Goal: Transaction & Acquisition: Purchase product/service

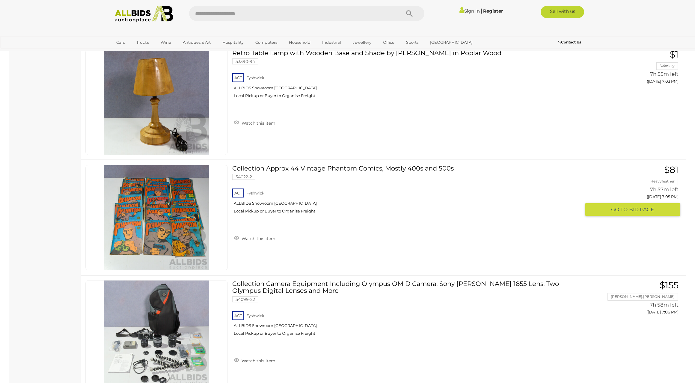
scroll to position [5110, 0]
click at [304, 167] on link "Collection Approx 44 Vintage Phantom Comics, Mostly 400s and 500s 54022-2 ACT F…" at bounding box center [409, 190] width 344 height 53
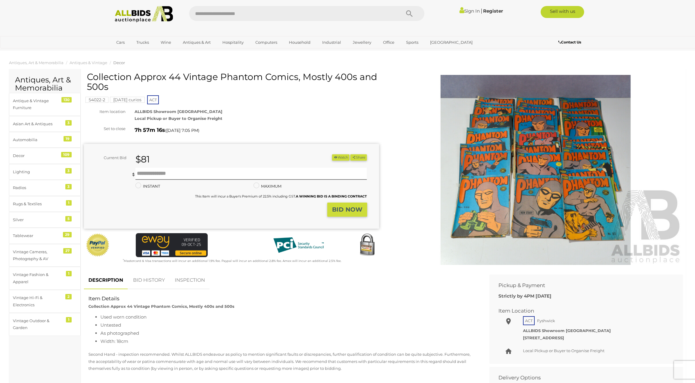
click at [557, 235] on img at bounding box center [535, 170] width 295 height 190
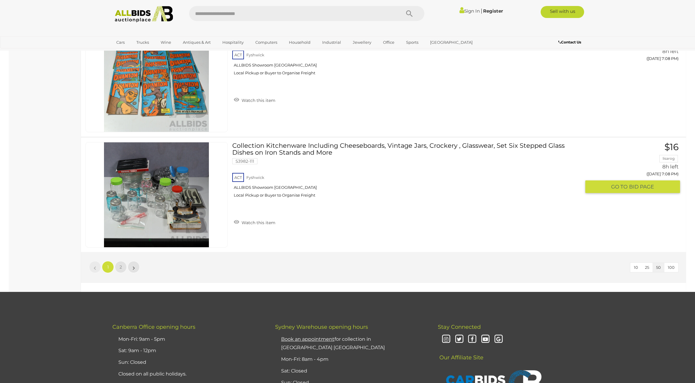
scroll to position [5633, 0]
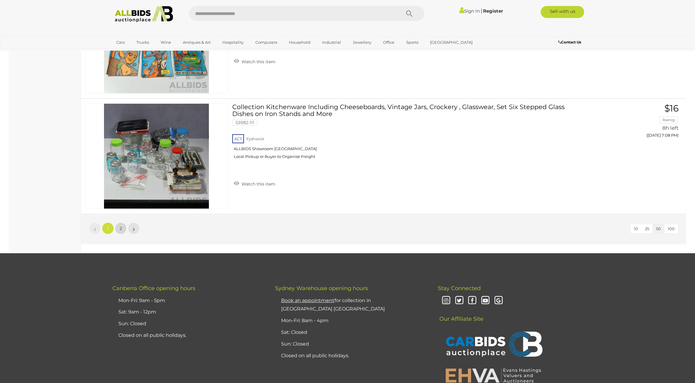
click at [118, 227] on link "2" at bounding box center [121, 228] width 12 height 12
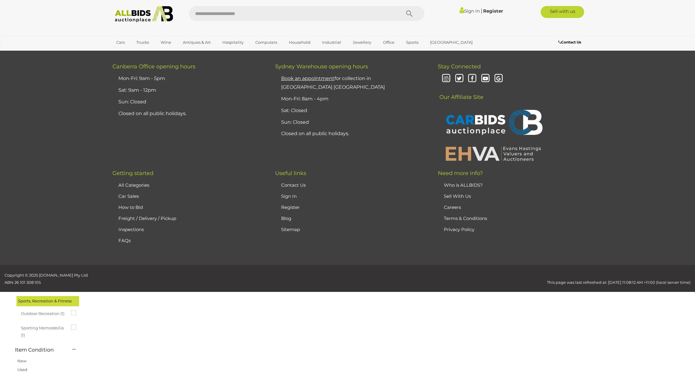
scroll to position [21, 0]
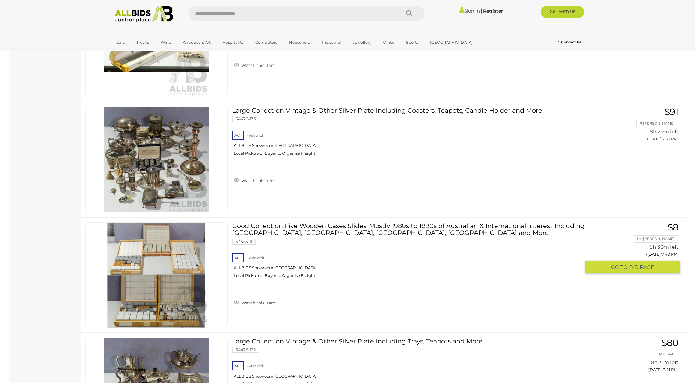
scroll to position [3669, 0]
click at [176, 264] on link at bounding box center [156, 274] width 142 height 105
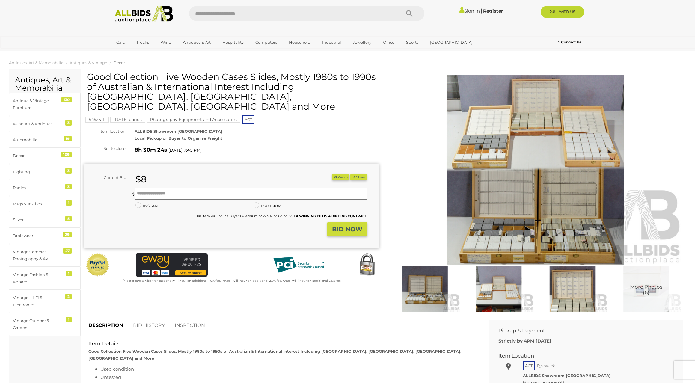
click at [487, 289] on img at bounding box center [498, 289] width 71 height 46
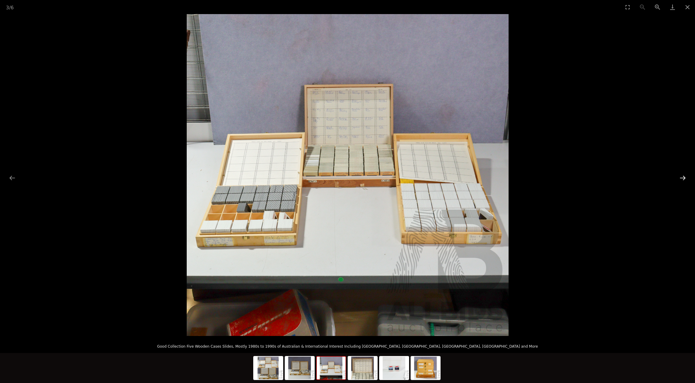
click at [683, 176] on button "Next slide" at bounding box center [682, 178] width 13 height 12
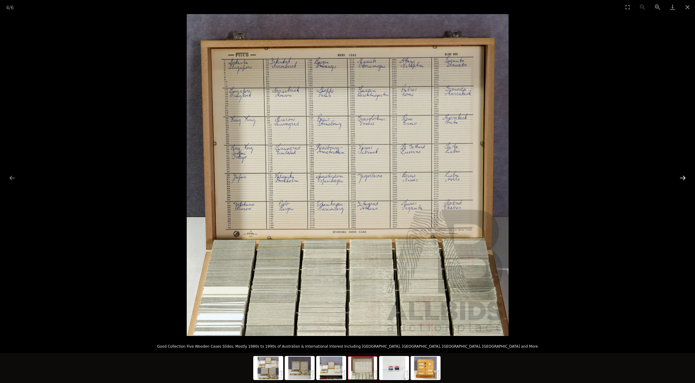
click at [683, 176] on button "Next slide" at bounding box center [682, 178] width 13 height 12
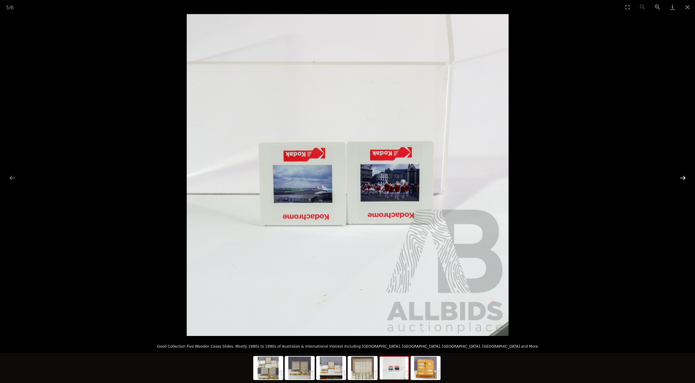
click at [683, 176] on button "Next slide" at bounding box center [682, 178] width 13 height 12
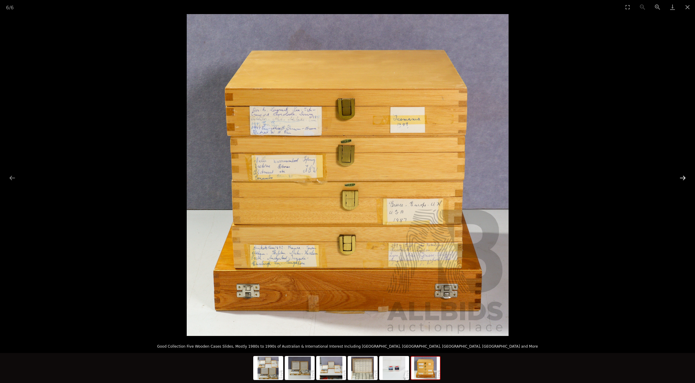
click at [683, 176] on button "Next slide" at bounding box center [682, 178] width 13 height 12
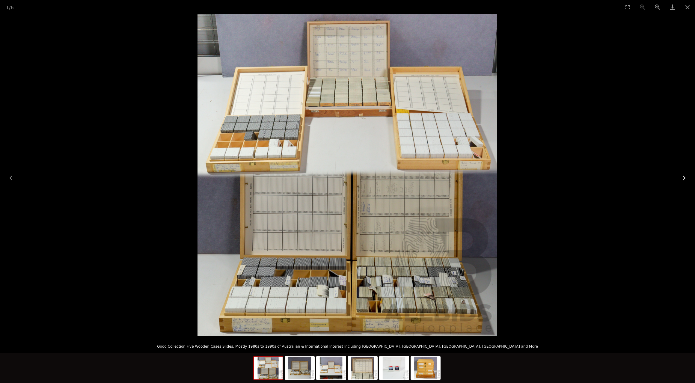
click at [683, 176] on button "Next slide" at bounding box center [682, 178] width 13 height 12
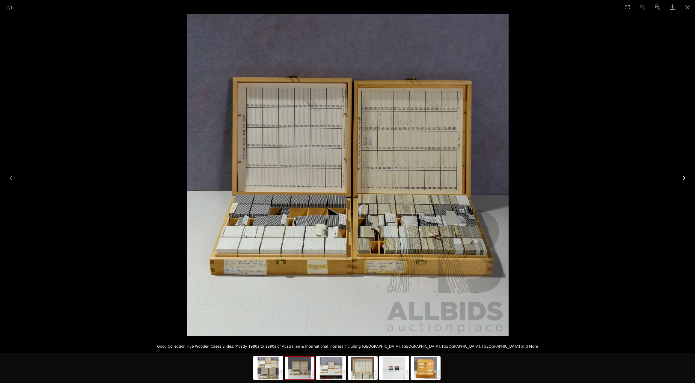
click at [683, 176] on button "Next slide" at bounding box center [682, 178] width 13 height 12
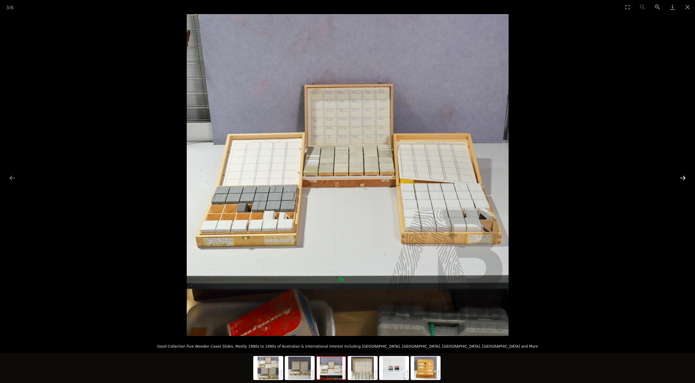
click at [683, 176] on button "Next slide" at bounding box center [682, 178] width 13 height 12
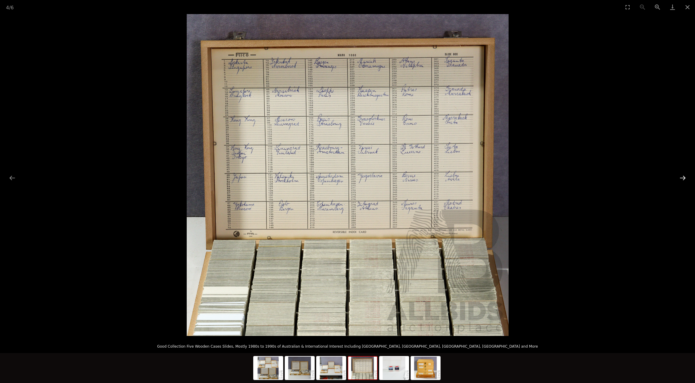
click at [683, 176] on button "Next slide" at bounding box center [682, 178] width 13 height 12
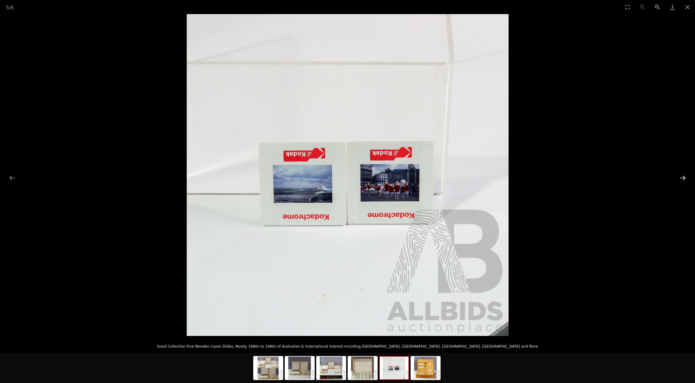
click at [683, 176] on button "Next slide" at bounding box center [682, 178] width 13 height 12
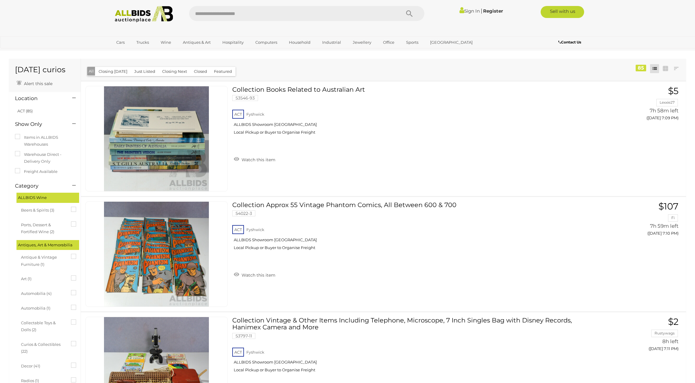
scroll to position [21, 0]
